Goal: Task Accomplishment & Management: Complete application form

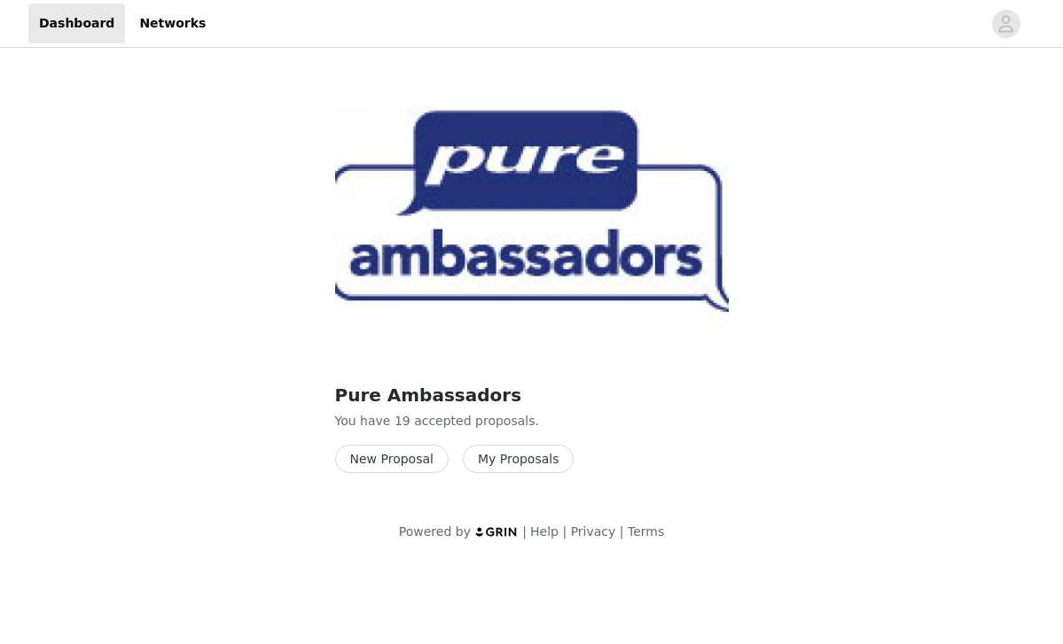
click at [397, 456] on button "New Proposal" at bounding box center [391, 459] width 113 height 28
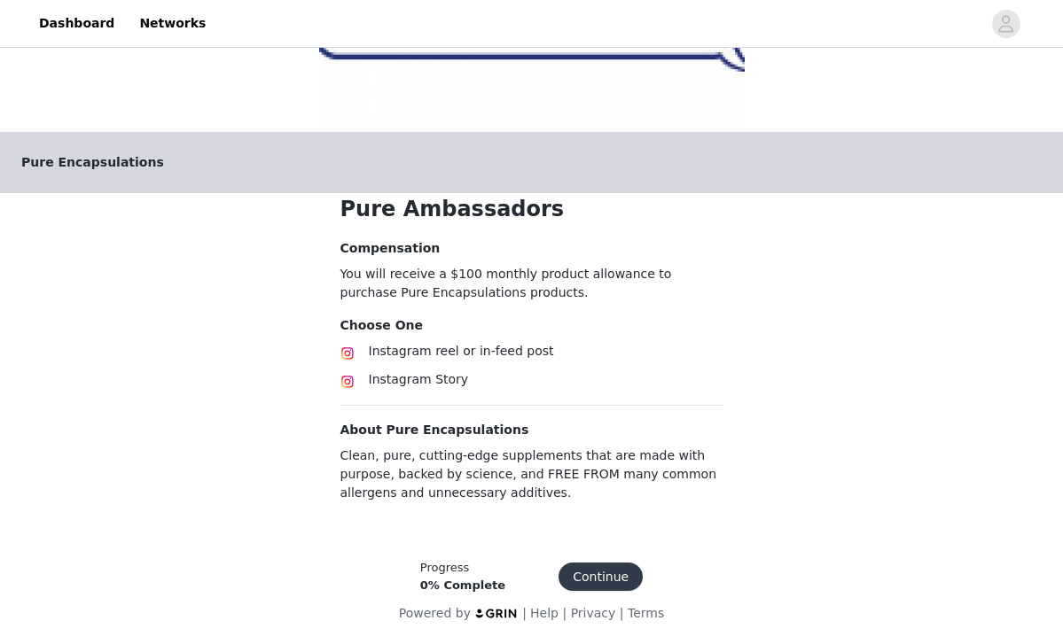
scroll to position [238, 0]
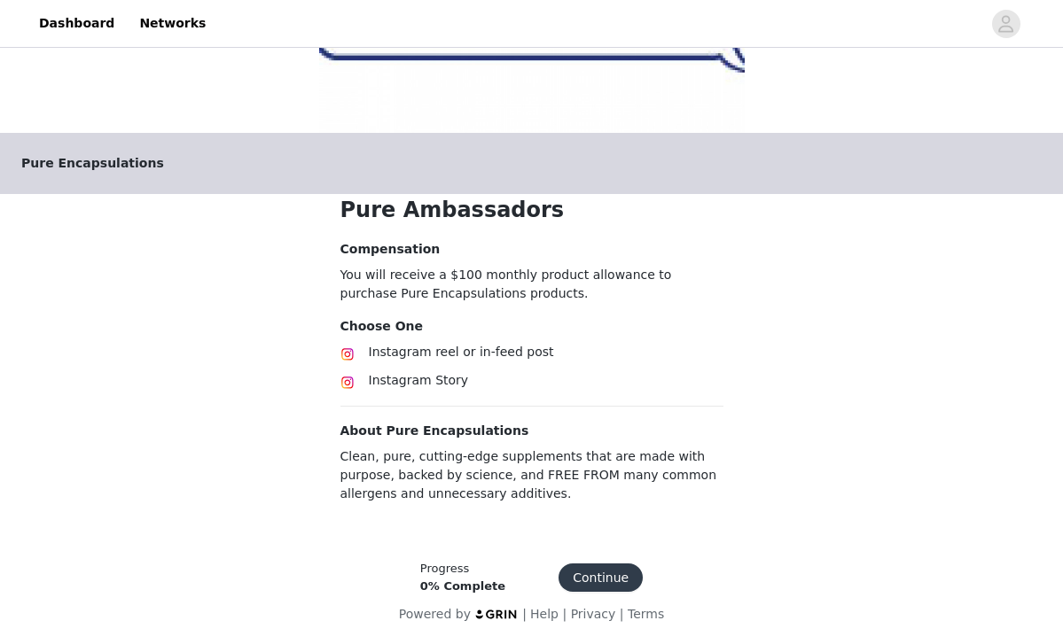
click at [410, 378] on span "Instagram Story" at bounding box center [419, 380] width 100 height 14
click at [343, 382] on img at bounding box center [347, 383] width 14 height 14
click at [596, 579] on button "Continue" at bounding box center [600, 578] width 84 height 28
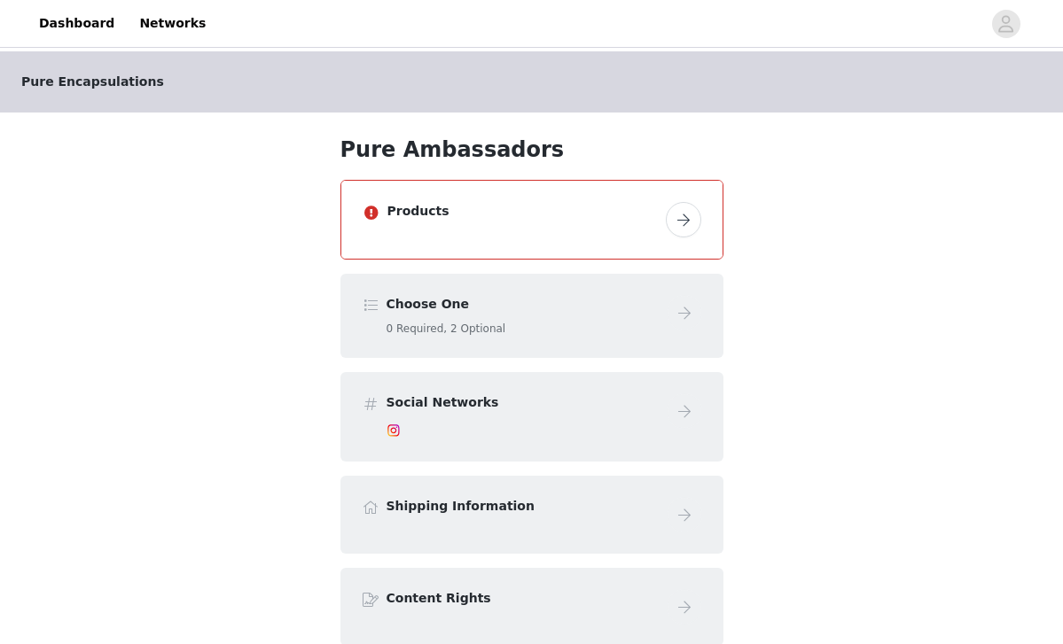
click at [682, 222] on button "button" at bounding box center [683, 219] width 35 height 35
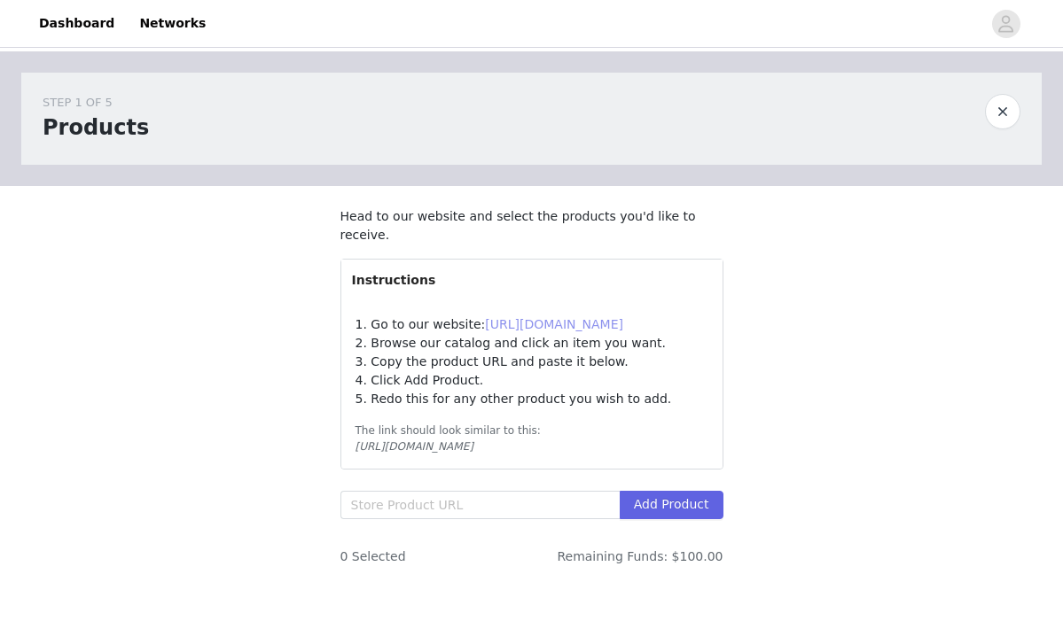
click at [549, 321] on link "https://pureforyou.com/" at bounding box center [554, 324] width 138 height 14
click at [433, 502] on input "text" at bounding box center [479, 505] width 279 height 28
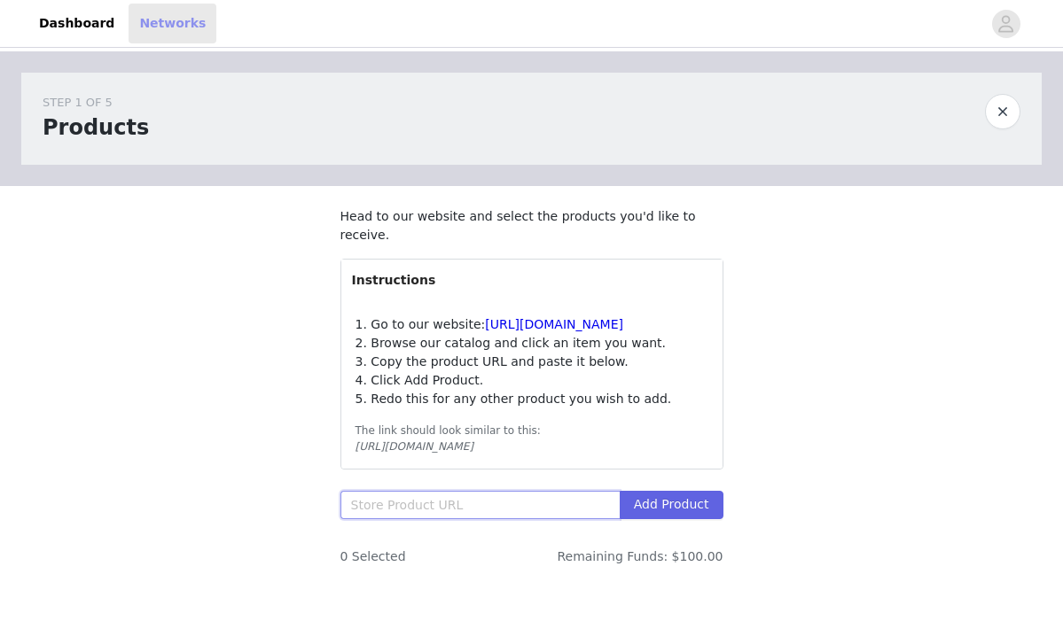
paste input "https://smartq.pureforyou.com/products/42756074209314/nr-longevity"
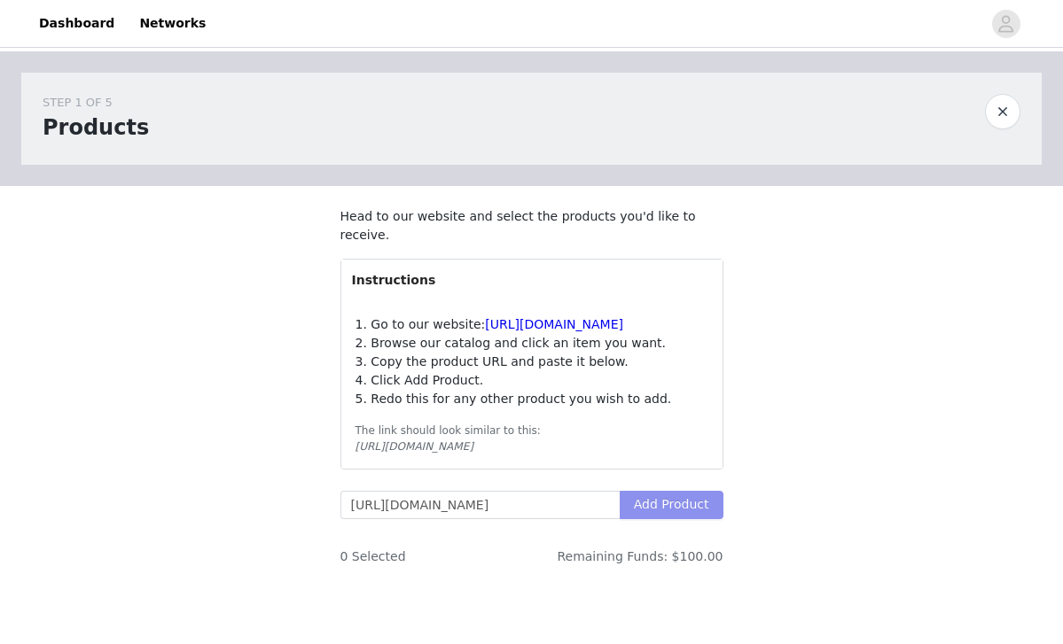
click at [675, 500] on button "Add Product" at bounding box center [671, 505] width 104 height 28
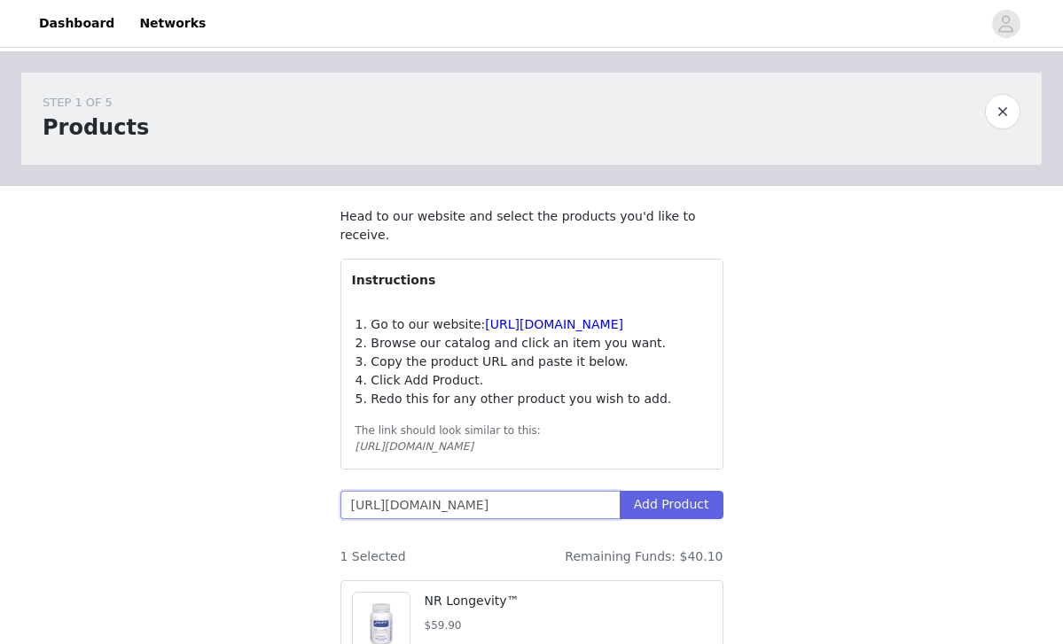
drag, startPoint x: 617, startPoint y: 501, endPoint x: 276, endPoint y: 477, distance: 341.1
click at [276, 477] on div "STEP 1 OF 5 Products Head to our website and select the products you'd like to …" at bounding box center [531, 399] width 1063 height 697
type input "\"
paste input "https://smartq.pureforyou.com/products/33055638880290/glucosamine-chondroitin-w…"
type input "https://smartq.pureforyou.com/products/33055638880290/glucosamine-chondroitin-w…"
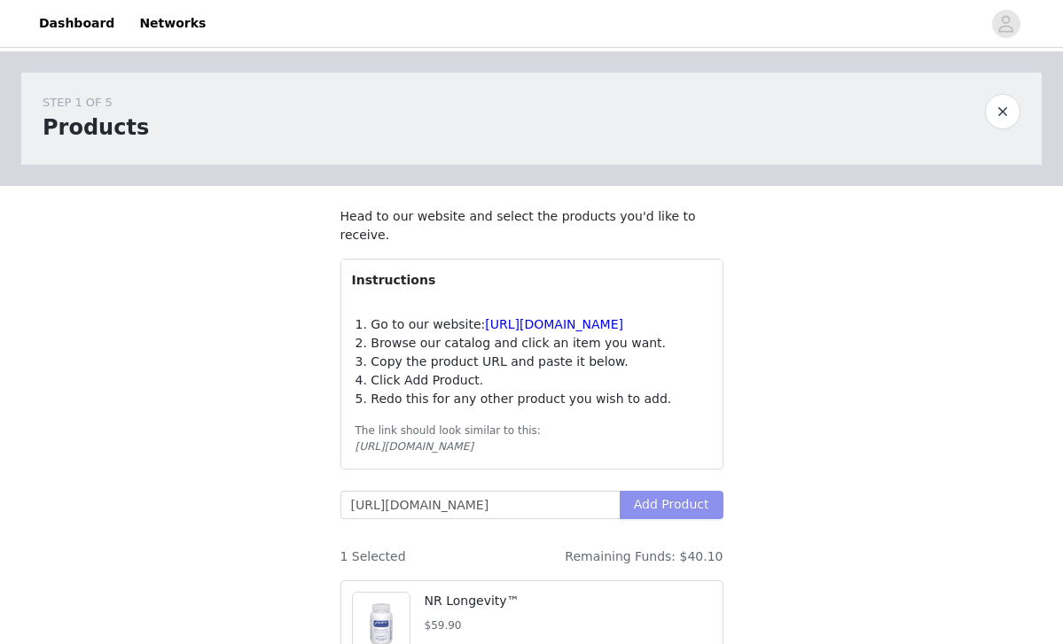
click at [646, 501] on button "Add Product" at bounding box center [671, 505] width 104 height 28
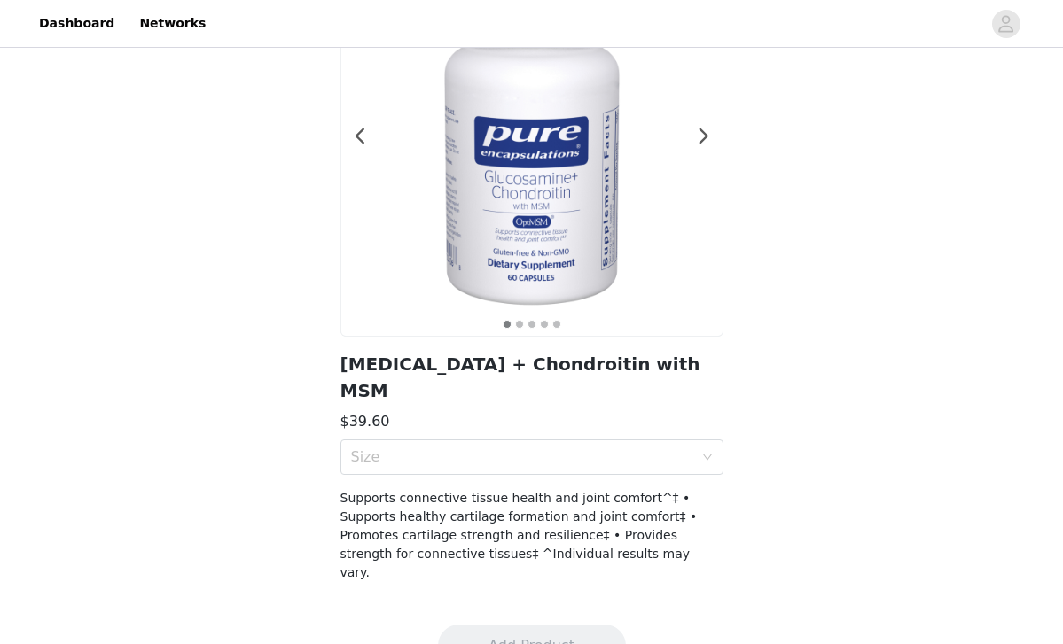
scroll to position [160, 0]
click at [704, 453] on icon "icon: down" at bounding box center [707, 458] width 11 height 11
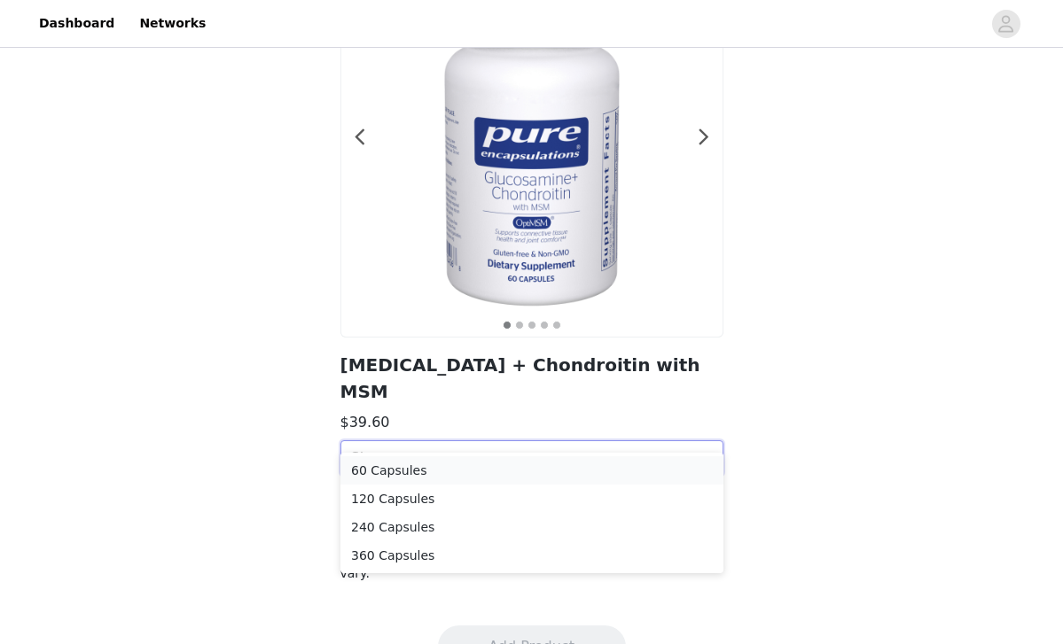
click at [604, 471] on div "60 Capsules" at bounding box center [532, 470] width 362 height 19
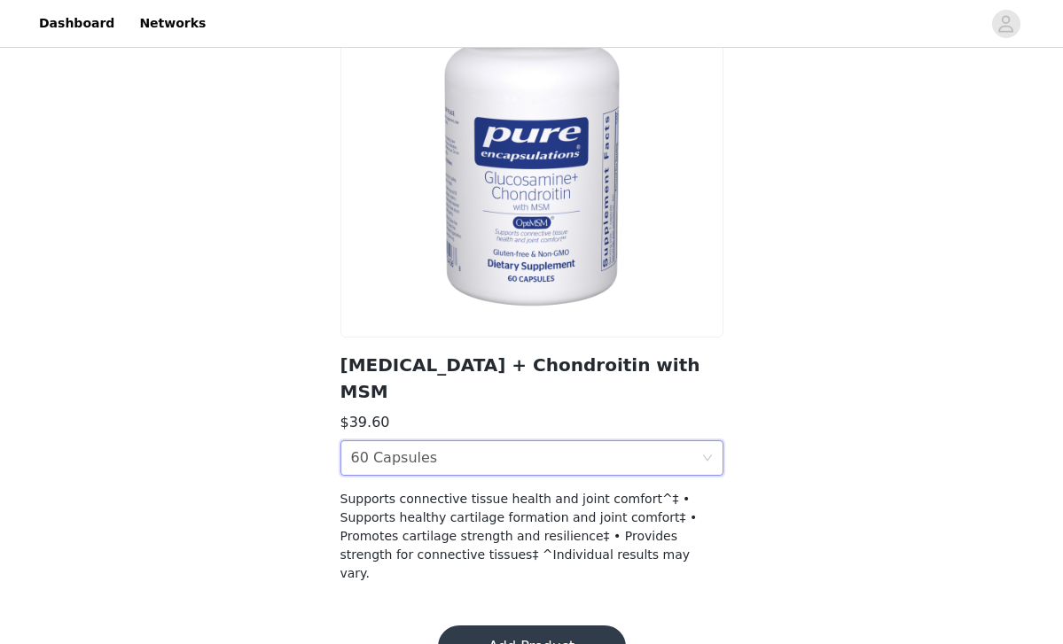
click at [556, 626] on button "Add Product" at bounding box center [532, 647] width 188 height 43
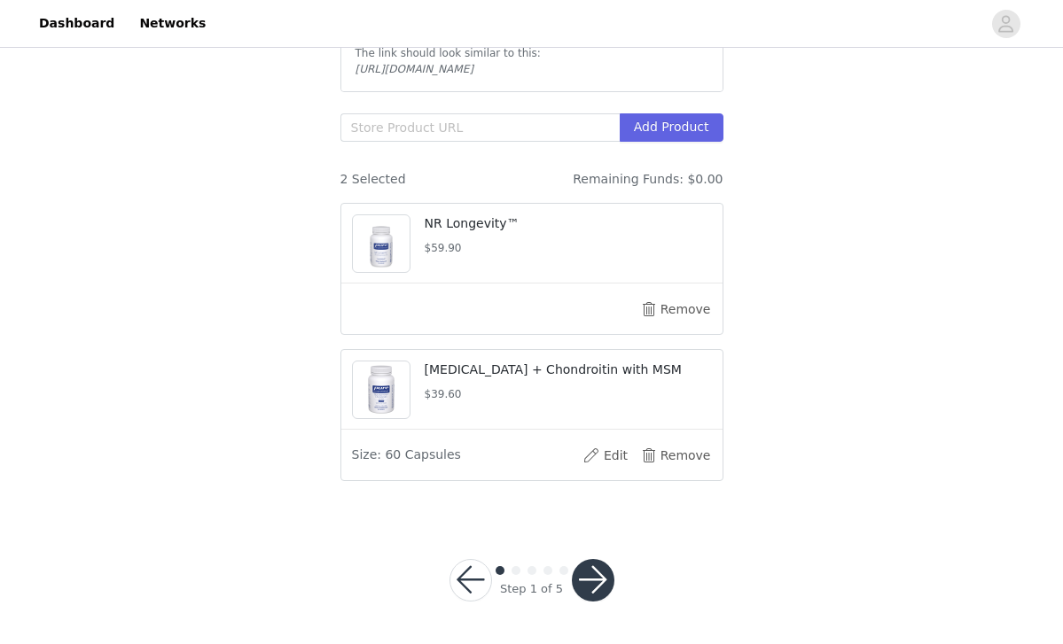
scroll to position [377, 0]
click at [595, 579] on button "button" at bounding box center [593, 581] width 43 height 43
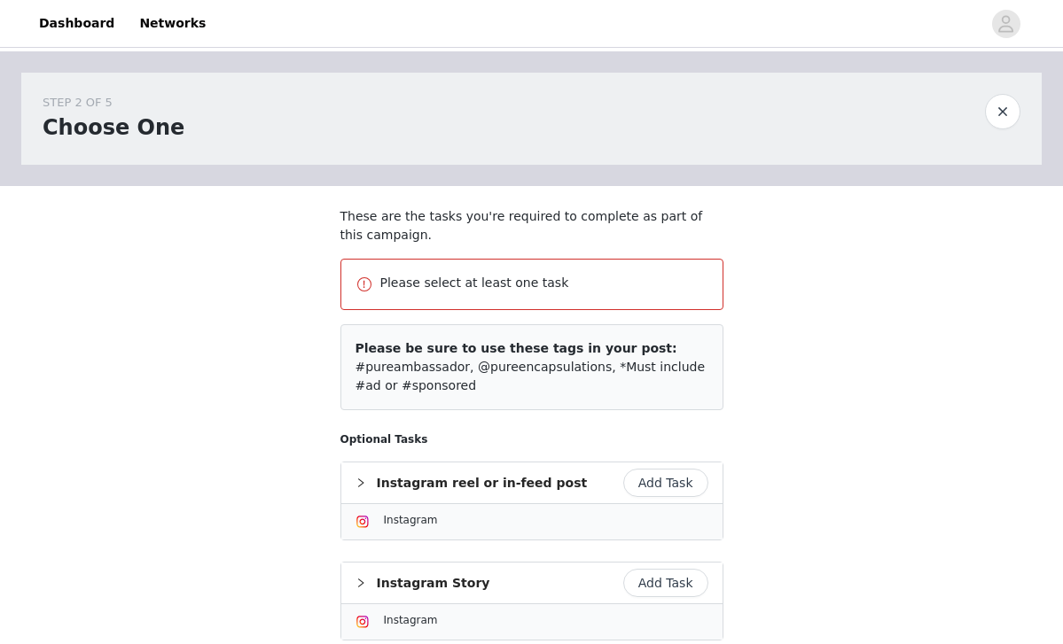
click at [674, 587] on button "Add Task" at bounding box center [665, 583] width 85 height 28
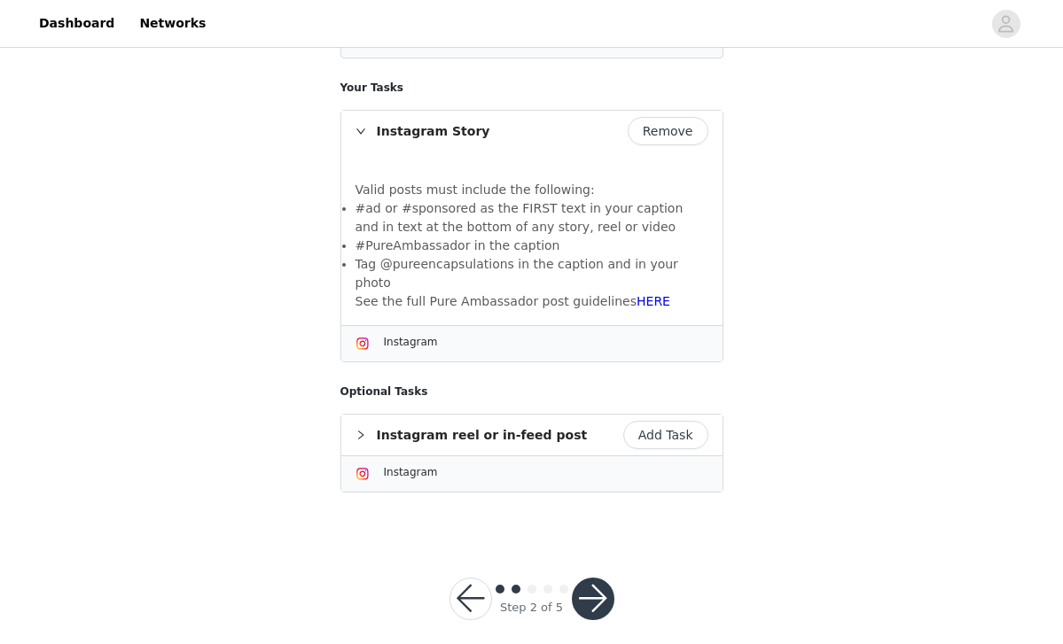
scroll to position [285, 0]
click at [598, 579] on button "button" at bounding box center [593, 600] width 43 height 43
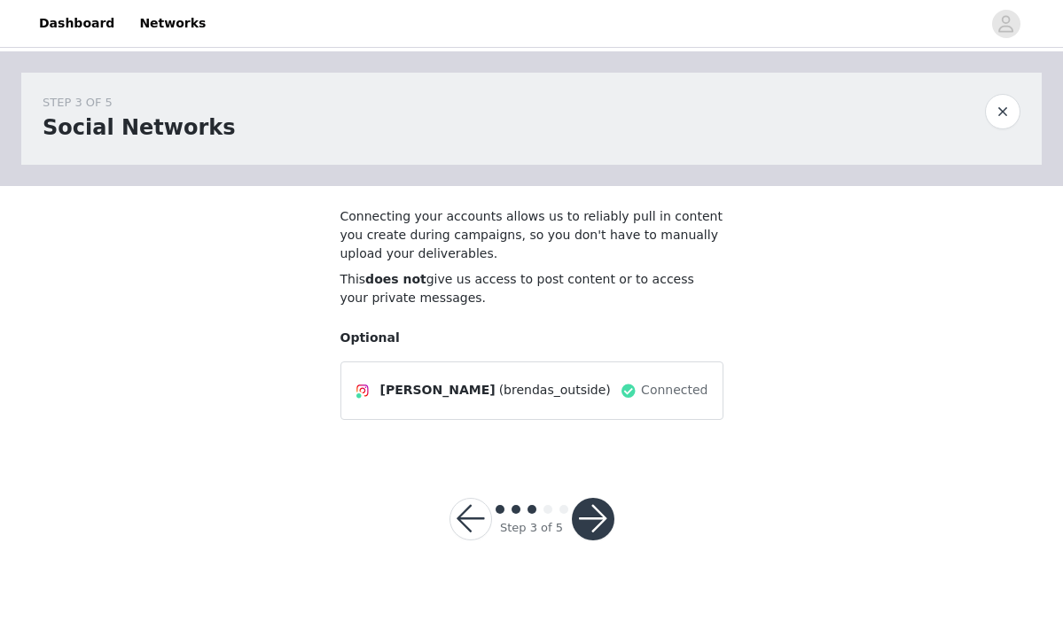
click at [600, 499] on button "button" at bounding box center [593, 519] width 43 height 43
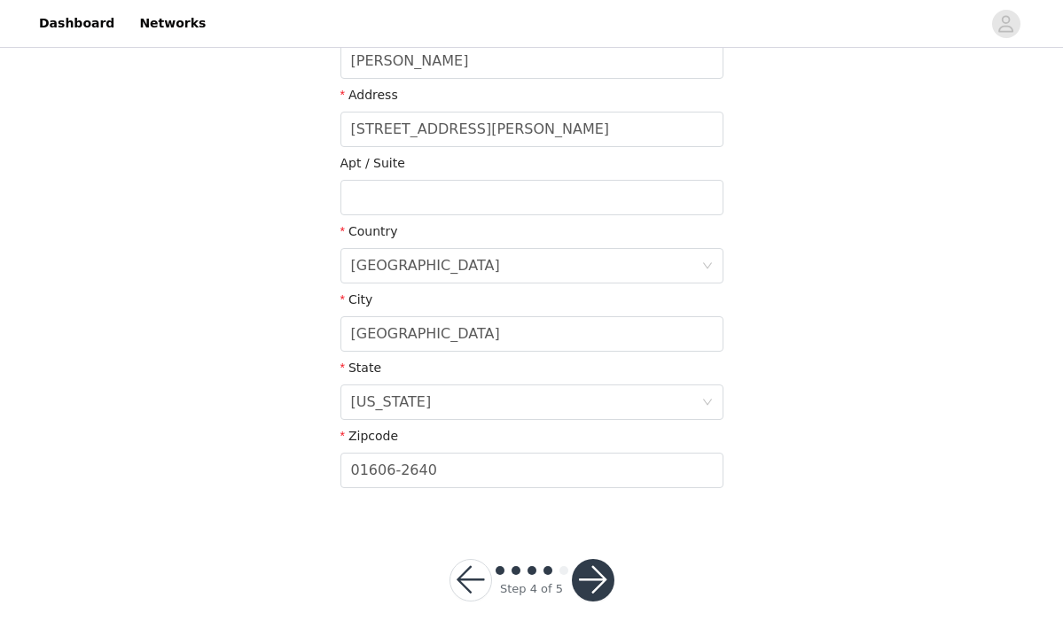
scroll to position [449, 0]
click at [587, 585] on button "button" at bounding box center [593, 581] width 43 height 43
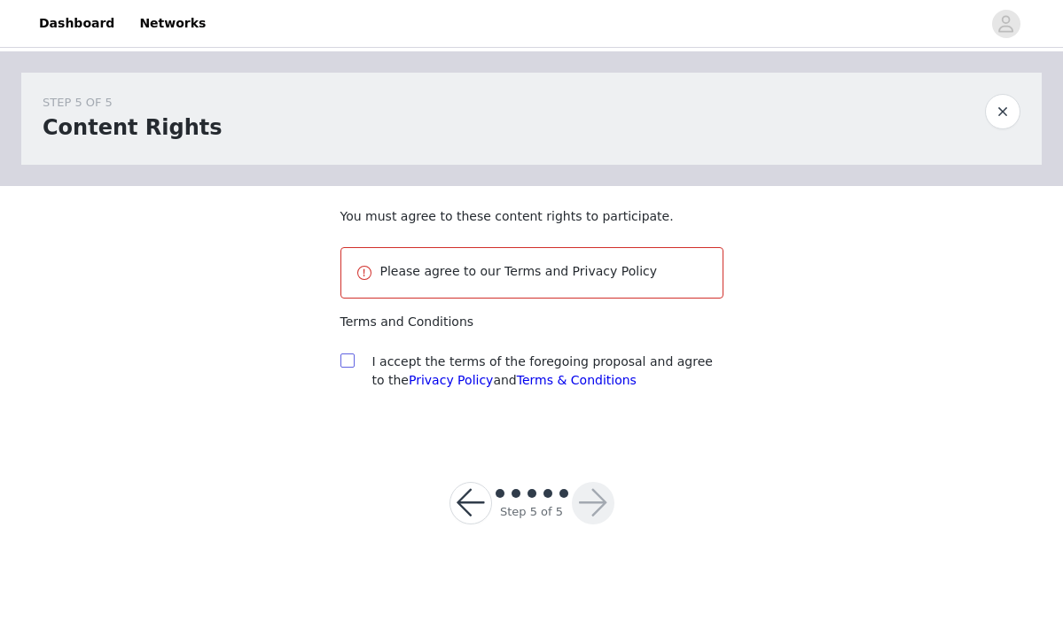
click at [347, 358] on input "checkbox" at bounding box center [346, 360] width 12 height 12
checkbox input "true"
click at [598, 510] on button "button" at bounding box center [593, 503] width 43 height 43
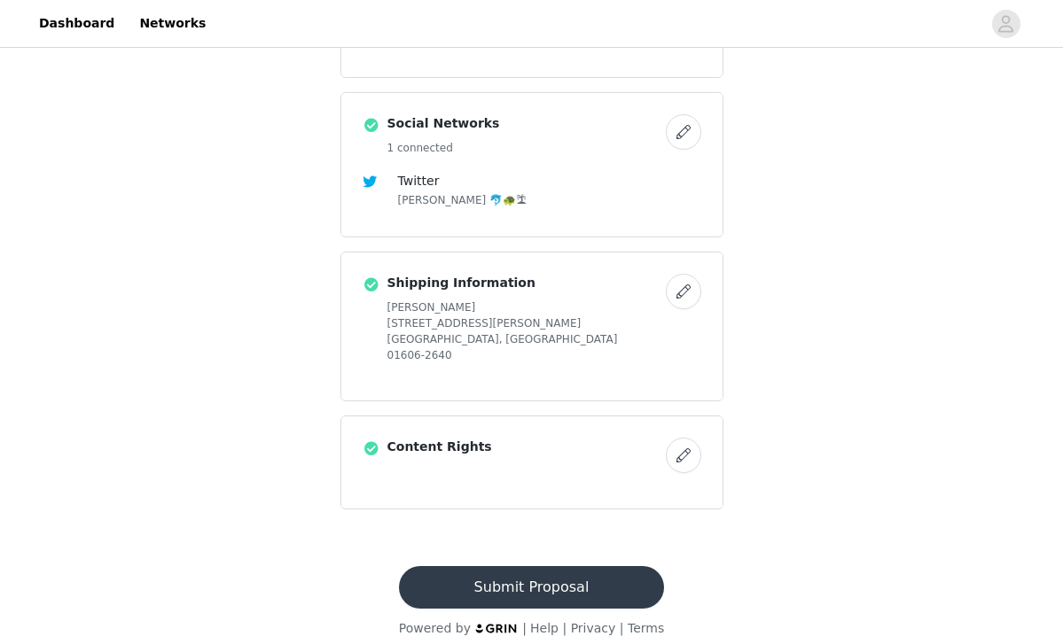
scroll to position [475, 0]
click at [502, 567] on button "Submit Proposal" at bounding box center [531, 588] width 265 height 43
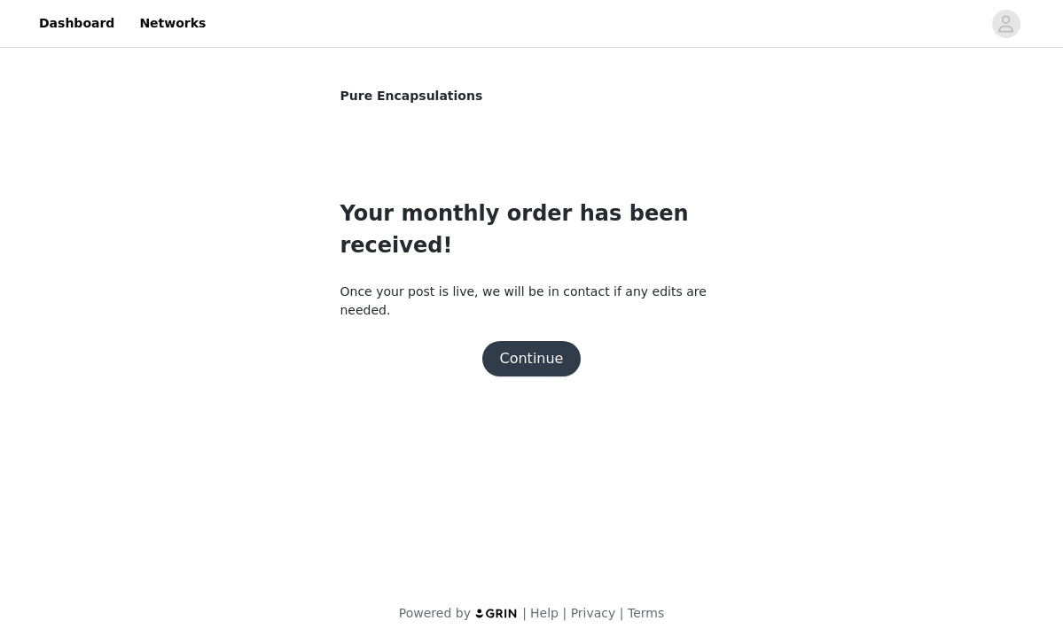
scroll to position [0, 0]
click at [530, 341] on button "Continue" at bounding box center [531, 358] width 99 height 35
